Goal: Task Accomplishment & Management: Manage account settings

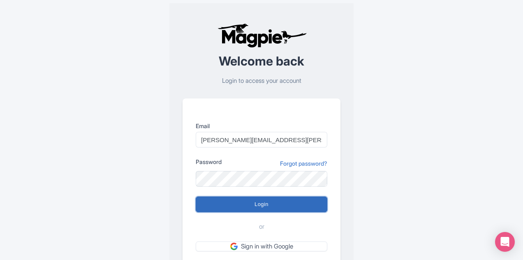
click at [272, 203] on input "Login" at bounding box center [262, 204] width 132 height 16
type input "Logging in..."
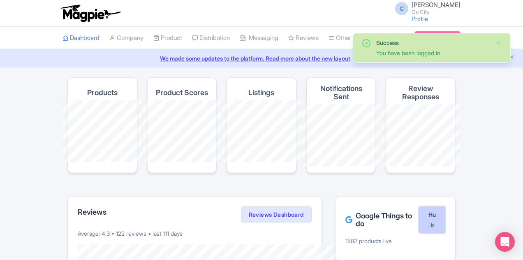
click at [446, 211] on link "Hub" at bounding box center [432, 219] width 26 height 27
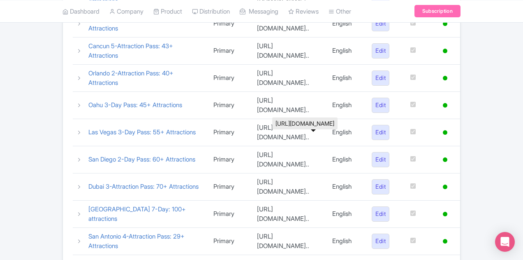
scroll to position [277, 0]
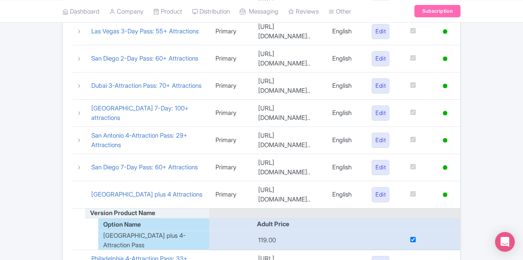
scroll to position [495, 0]
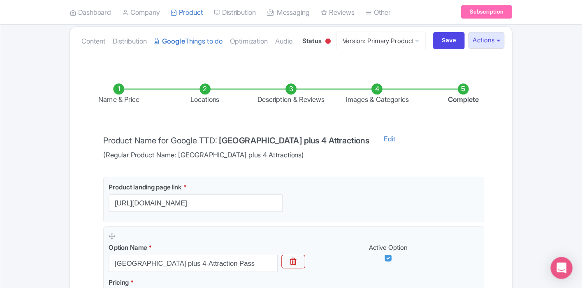
scroll to position [89, 0]
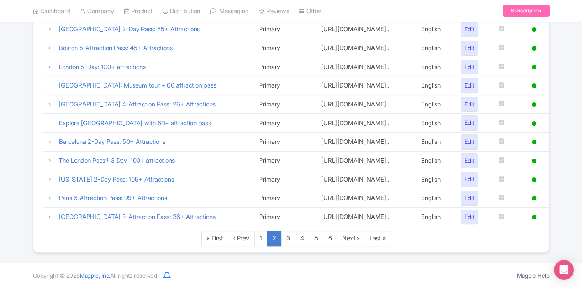
scroll to position [425, 0]
click at [288, 246] on link "3" at bounding box center [288, 238] width 14 height 15
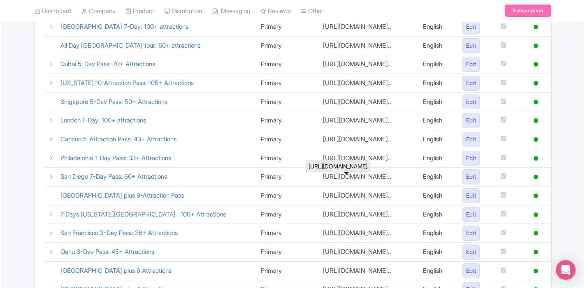
scroll to position [134, 0]
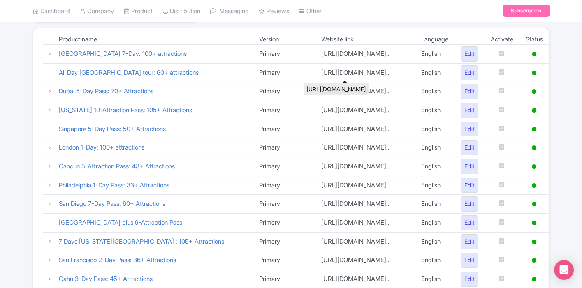
click at [315, 71] on td "[URL][DOMAIN_NAME].." at bounding box center [365, 72] width 100 height 19
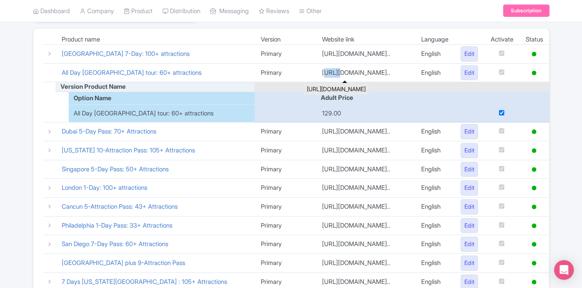
click at [316, 71] on td "https://gocity.com/en/san-diego/thing..." at bounding box center [365, 72] width 99 height 19
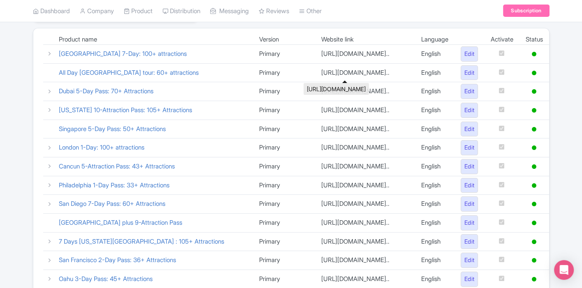
click at [315, 71] on td "https://gocity.com/en/san-diego/thing..." at bounding box center [365, 72] width 100 height 19
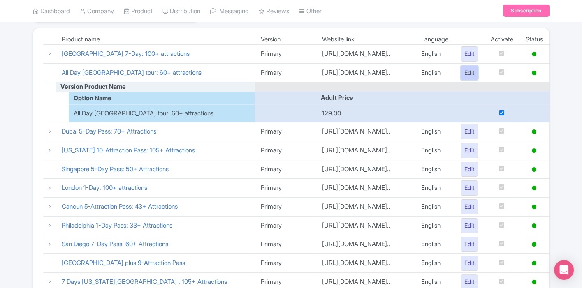
click at [465, 71] on link "Edit" at bounding box center [470, 72] width 18 height 15
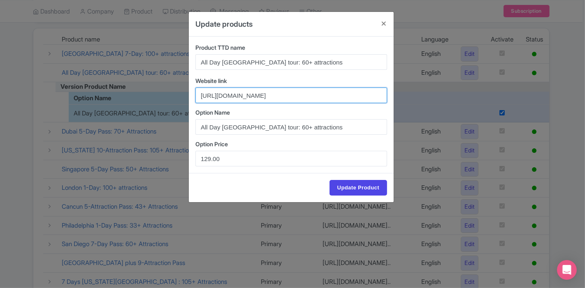
scroll to position [0, 142]
drag, startPoint x: 201, startPoint y: 95, endPoint x: 459, endPoint y: 103, distance: 258.5
click at [459, 103] on div "Update products Product TTD name All Day San Diego tour: 60+ attractions Websit…" at bounding box center [292, 144] width 585 height 288
click at [303, 95] on input "https://gocity.com/en/san-diego/things-to-do-in-San-Diego?duration=1&utm_medium…" at bounding box center [291, 96] width 192 height 16
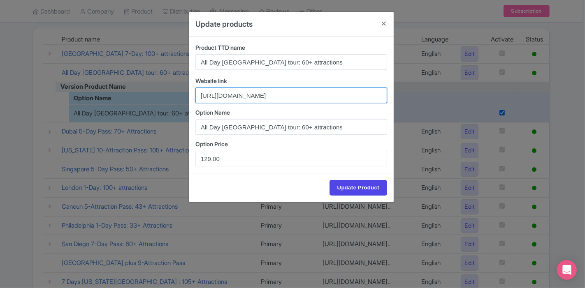
drag, startPoint x: 358, startPoint y: 96, endPoint x: 194, endPoint y: 94, distance: 164.2
click at [194, 94] on div "Product TTD name All Day San Diego tour: 60+ attractions Website link https://g…" at bounding box center [291, 105] width 205 height 137
paste input "passes"
click at [296, 97] on input "https://gocity.com/en/san-diego/passes?duration=1&utm_medium=organic&utm_source…" at bounding box center [291, 96] width 192 height 16
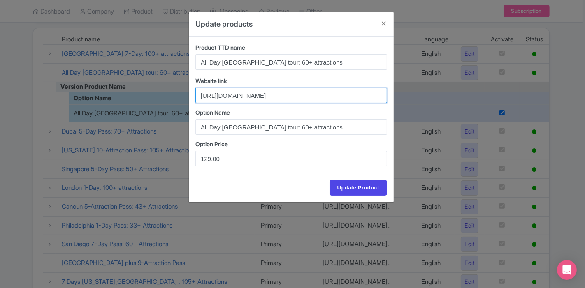
drag, startPoint x: 296, startPoint y: 96, endPoint x: 415, endPoint y: 95, distance: 118.9
click at [415, 95] on div "Update products Product TTD name All Day San Diego tour: 60+ attractions Websit…" at bounding box center [292, 144] width 585 height 288
paste input "text"
drag, startPoint x: 345, startPoint y: 98, endPoint x: 164, endPoint y: 70, distance: 183.3
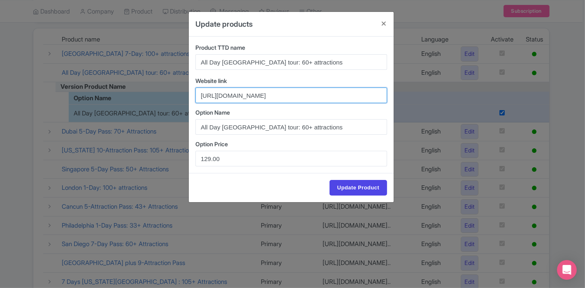
click at [164, 70] on div "Update products Product TTD name All Day San Diego tour: 60+ attractions Websit…" at bounding box center [292, 144] width 585 height 288
type input "https://gocity.com/en/san-diego/passes?utm_medium=organic&utm_source=googleTTD"
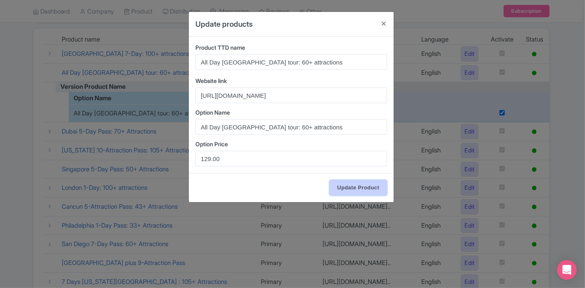
click at [348, 186] on input "Update Product" at bounding box center [359, 188] width 58 height 16
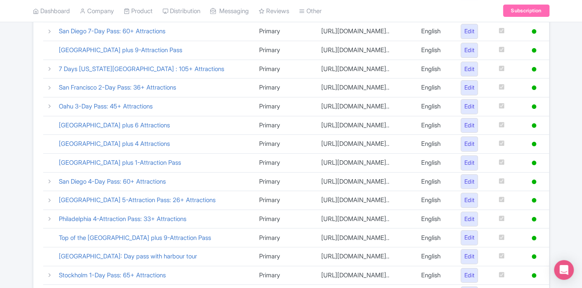
scroll to position [437, 0]
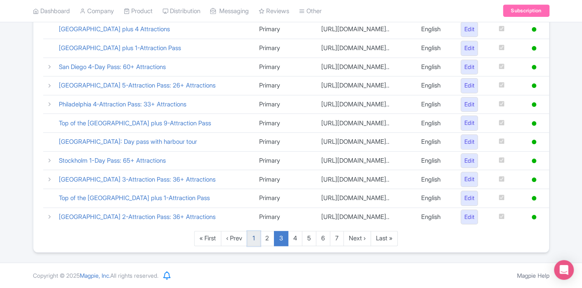
click at [254, 243] on link "1" at bounding box center [253, 238] width 13 height 15
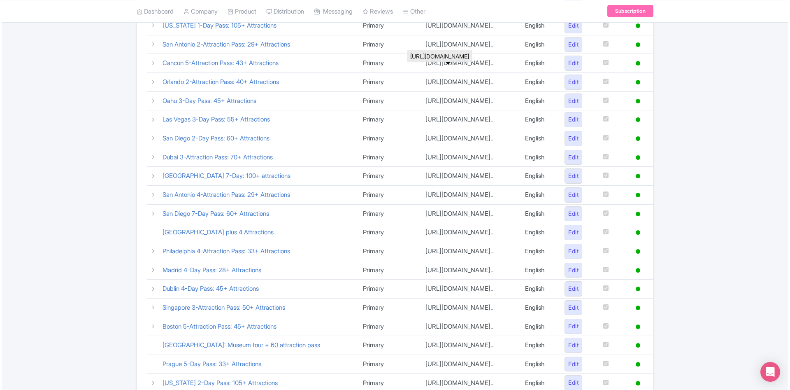
scroll to position [219, 0]
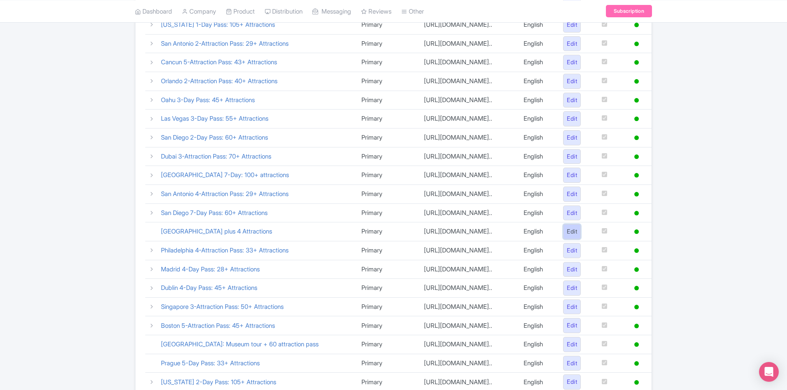
click at [571, 238] on link "Edit" at bounding box center [572, 231] width 18 height 15
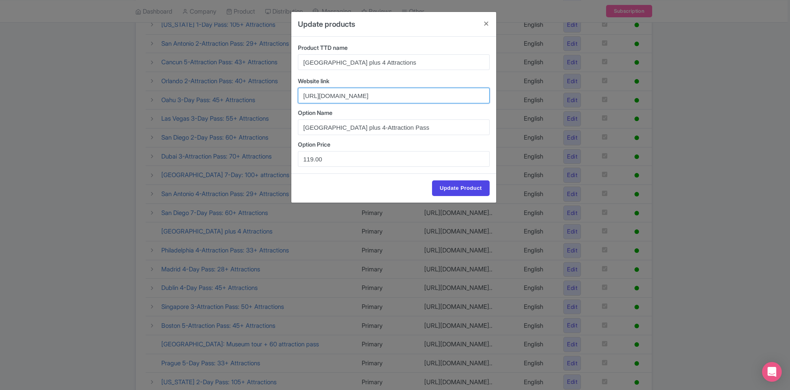
drag, startPoint x: 454, startPoint y: 95, endPoint x: 290, endPoint y: 99, distance: 164.6
click at [290, 99] on div "Update products Product TTD name Tower of London plus 4 Attractions Website lin…" at bounding box center [395, 195] width 790 height 390
paste input "passes"
drag, startPoint x: 434, startPoint y: 95, endPoint x: 506, endPoint y: 98, distance: 71.2
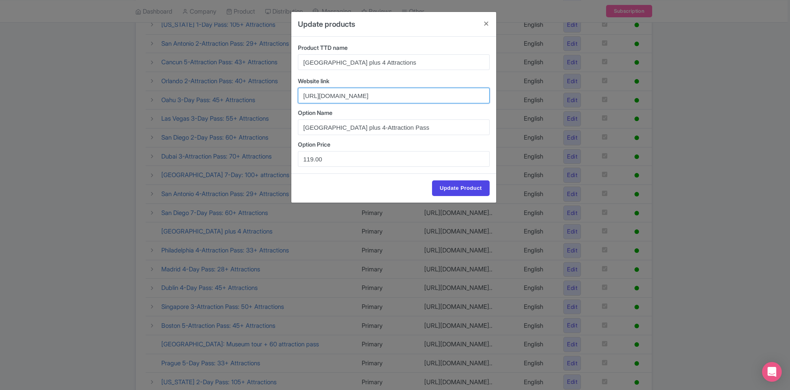
click at [506, 98] on div "Update products Product TTD name Tower of London plus 4 Attractions Website lin…" at bounding box center [395, 195] width 790 height 390
type input "https://gocity.com/en/london/passes?utm_medium=organic&utm_source=googleTTD"
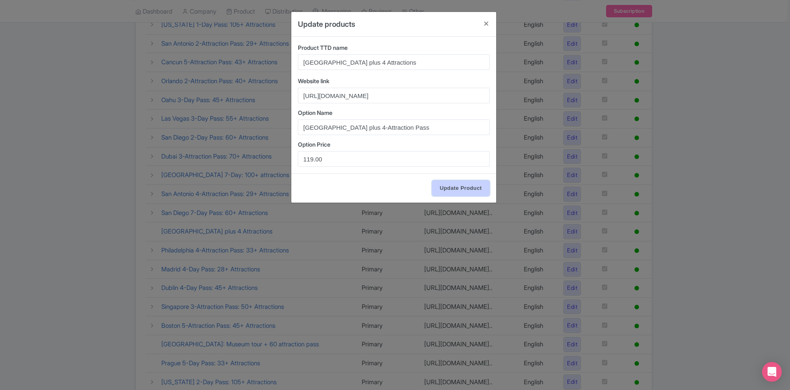
scroll to position [0, 0]
click at [455, 187] on input "Update Product" at bounding box center [461, 188] width 58 height 16
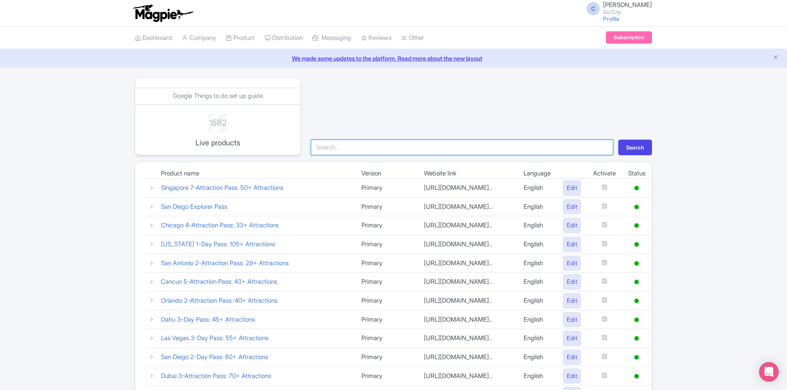
click at [401, 145] on input "search" at bounding box center [462, 147] width 302 height 16
type input "london"
click at [618, 139] on button "Search" at bounding box center [635, 147] width 34 height 16
